Goal: Find contact information: Find contact information

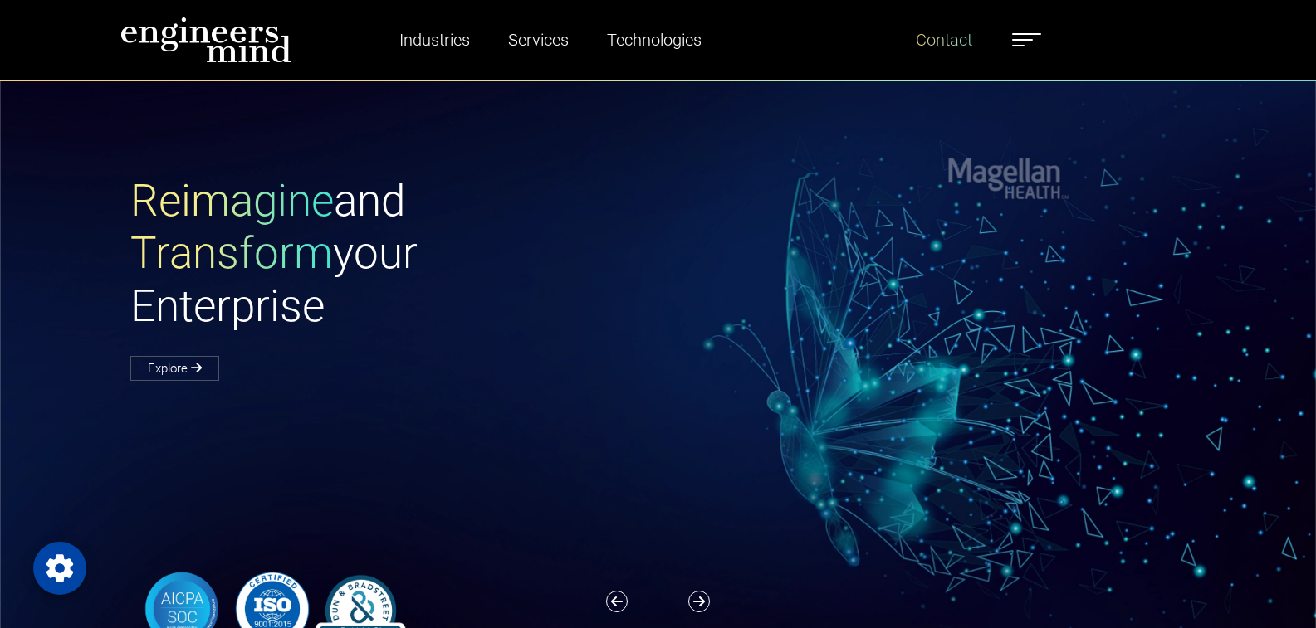
click at [941, 37] on link "Contact" at bounding box center [944, 40] width 70 height 38
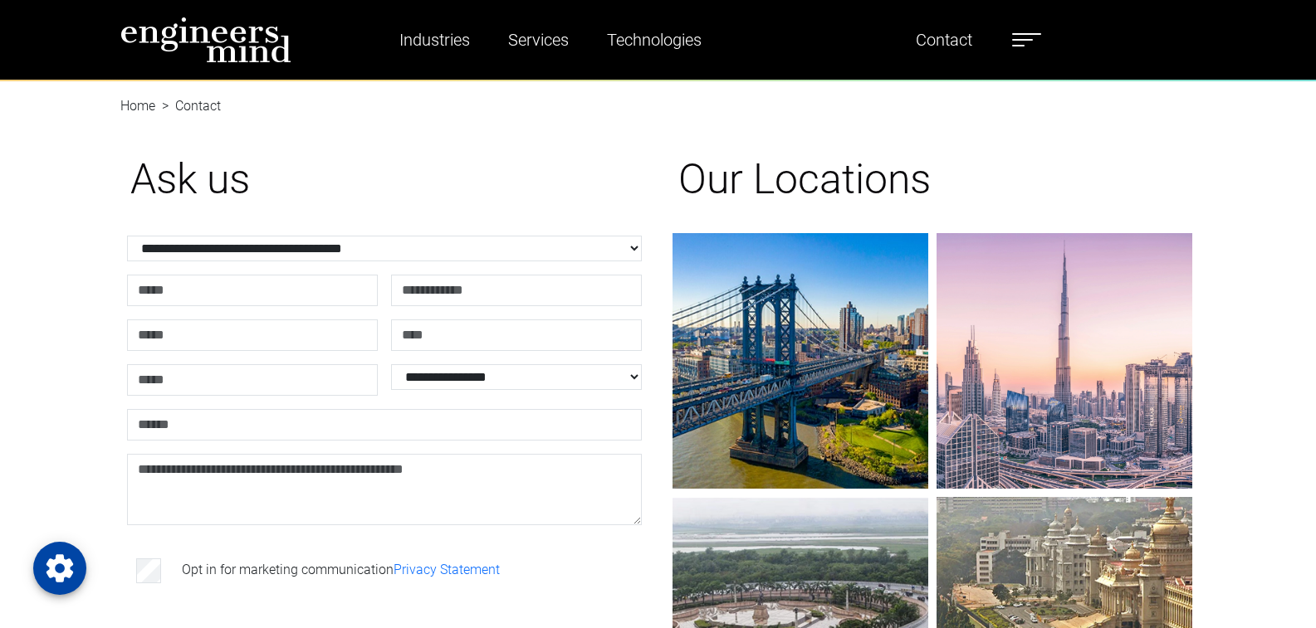
click at [91, 437] on div "**********" at bounding box center [658, 468] width 1316 height 711
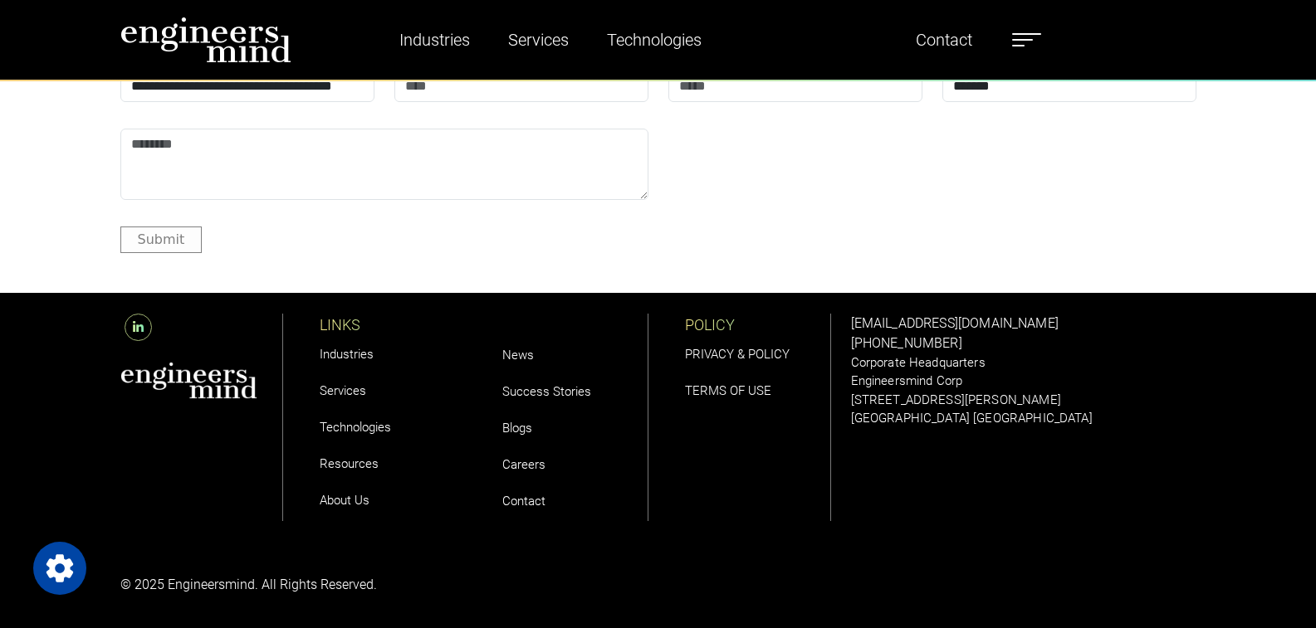
scroll to position [2066, 0]
